Goal: Find specific page/section: Find specific page/section

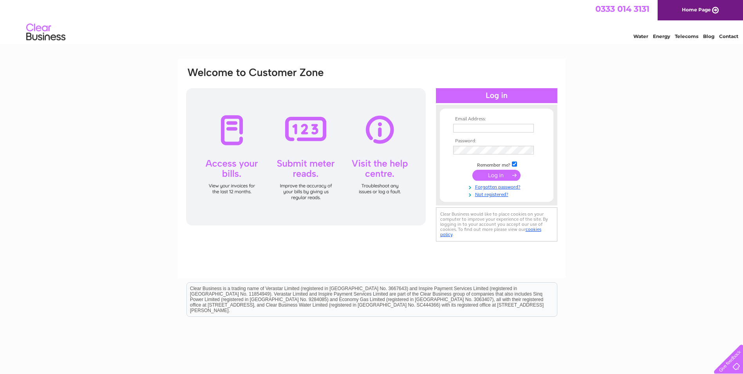
type input "[EMAIL_ADDRESS][DOMAIN_NAME]"
click at [501, 173] on input "submit" at bounding box center [496, 175] width 48 height 11
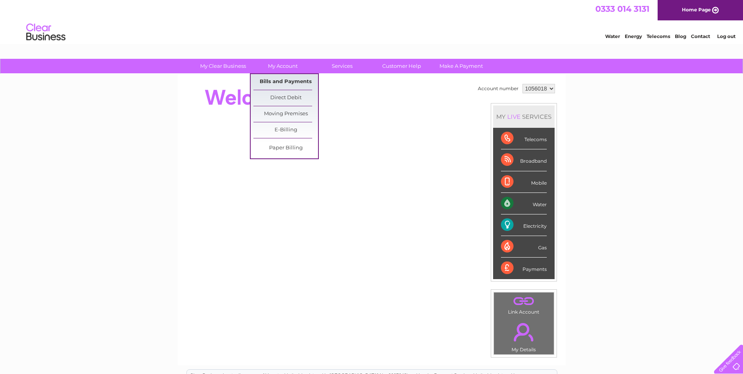
click at [282, 78] on link "Bills and Payments" at bounding box center [285, 82] width 65 height 16
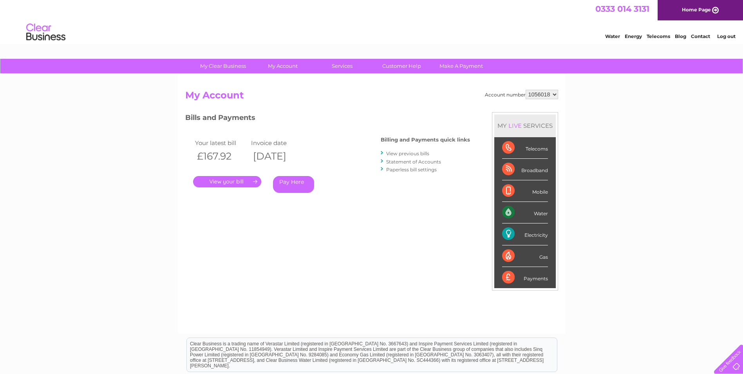
click at [240, 180] on link "." at bounding box center [227, 181] width 68 height 11
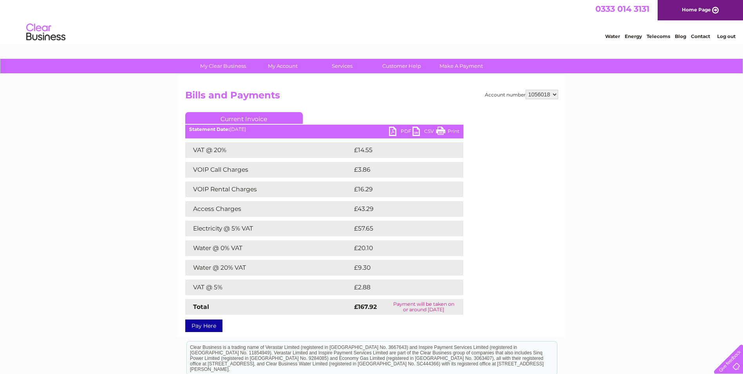
click at [440, 128] on link "Print" at bounding box center [447, 131] width 23 height 11
